Goal: Navigation & Orientation: Find specific page/section

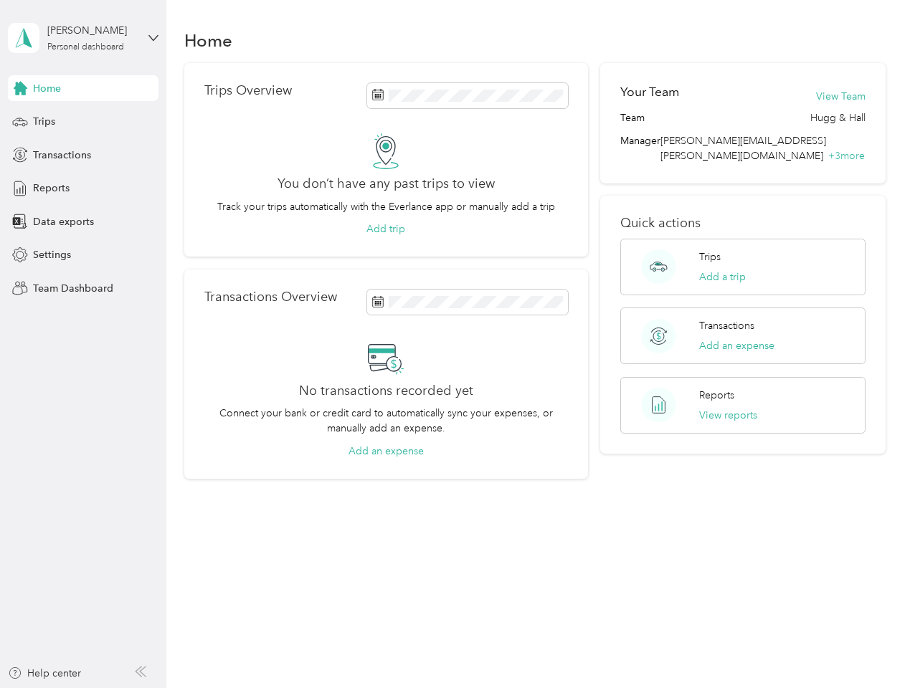
click at [455, 344] on div "No transactions recorded yet Connect your bank or credit card to automatically …" at bounding box center [386, 399] width 364 height 119
click at [83, 38] on div "[PERSON_NAME]" at bounding box center [92, 30] width 90 height 15
click at [83, 88] on div "You’re signed in as [PERSON_NAME][EMAIL_ADDRESS][PERSON_NAME][DOMAIN_NAME] Team…" at bounding box center [240, 125] width 464 height 146
click at [20, 88] on div "You’re signed in as [PERSON_NAME][EMAIL_ADDRESS][PERSON_NAME][DOMAIN_NAME] Team…" at bounding box center [240, 125] width 464 height 146
click at [83, 122] on div "Trips" at bounding box center [83, 122] width 151 height 26
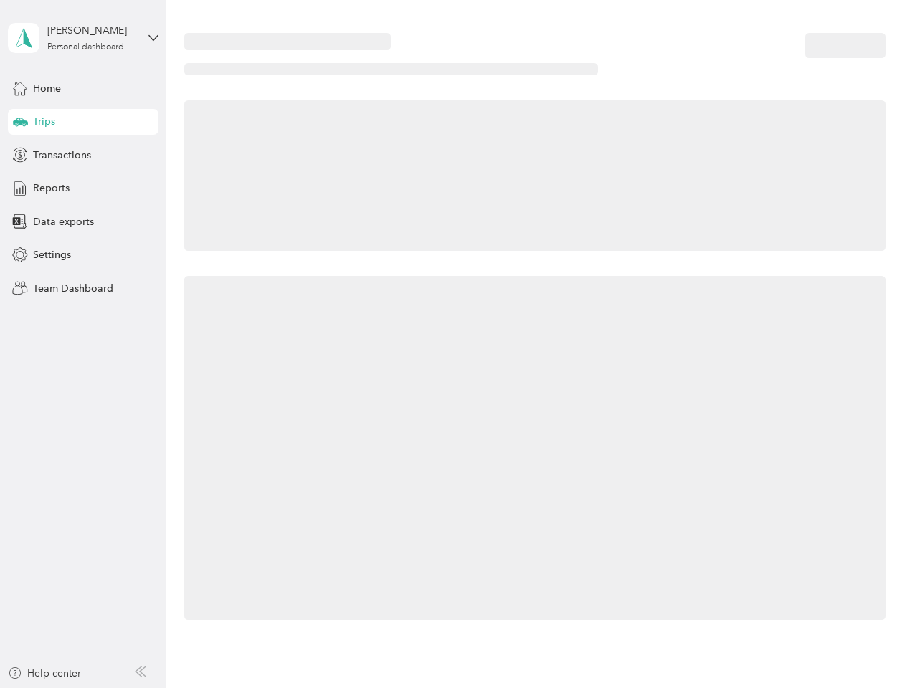
click at [20, 122] on icon at bounding box center [20, 121] width 15 height 7
click at [83, 155] on span "Transactions" at bounding box center [62, 155] width 58 height 15
click at [20, 155] on icon at bounding box center [20, 155] width 16 height 16
